Goal: Task Accomplishment & Management: Manage account settings

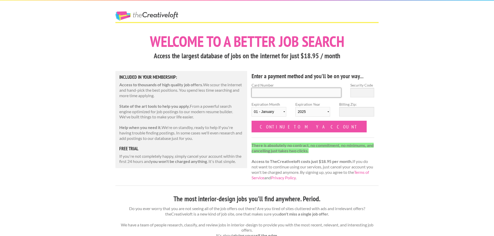
click at [284, 93] on input "Card Number" at bounding box center [296, 93] width 90 height 10
type input "5578010199950452"
select select "02"
select select "2027"
click at [365, 89] on input "Security Code" at bounding box center [362, 93] width 24 height 10
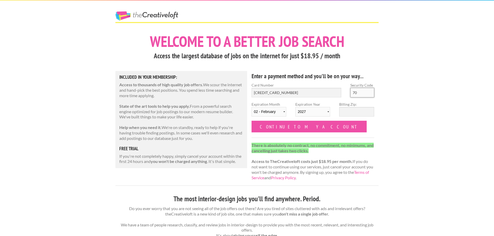
type input "7"
type input "636"
click at [363, 114] on input "Billing Zip:" at bounding box center [356, 112] width 35 height 10
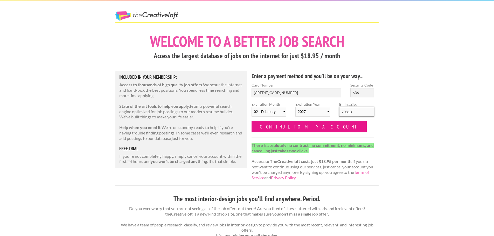
type input "70810"
click at [287, 131] on input "Continue to my account" at bounding box center [308, 127] width 115 height 12
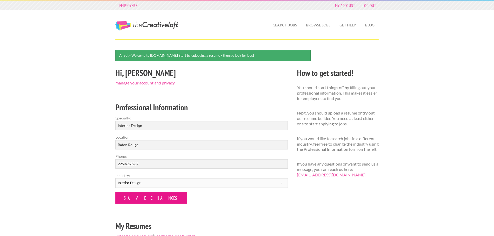
click at [151, 201] on input "Save Changes" at bounding box center [151, 198] width 72 height 12
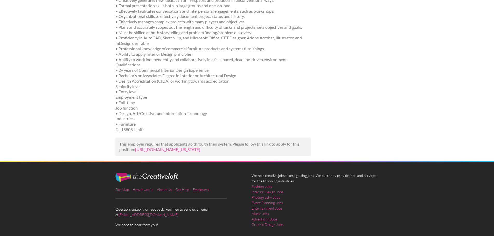
scroll to position [263, 0]
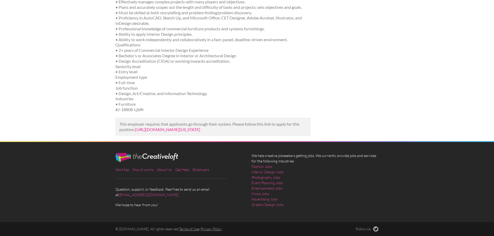
click at [174, 127] on link "[URL][DOMAIN_NAME][US_STATE]" at bounding box center [167, 129] width 65 height 5
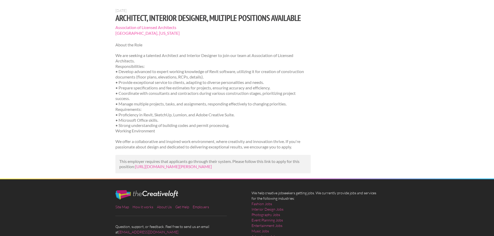
scroll to position [84, 0]
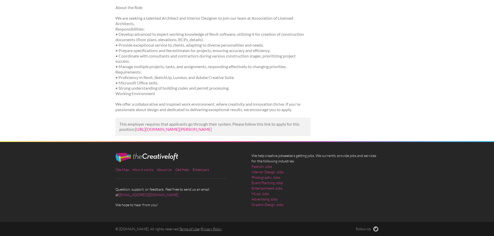
click at [192, 127] on link "https://us.bebee.com/job/250fadb4202d9fa8256fb3879ab2c757?utm_campaign=google_j…" at bounding box center [173, 129] width 77 height 5
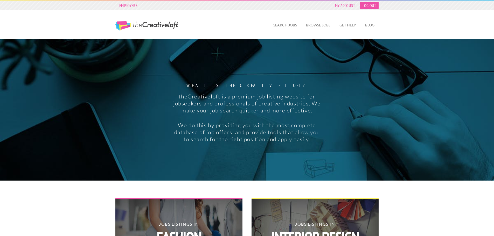
click at [367, 6] on link "Log Out" at bounding box center [369, 5] width 19 height 7
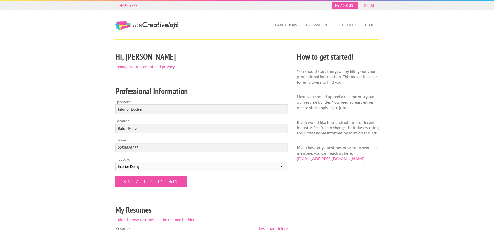
click at [344, 6] on link "My Account" at bounding box center [344, 5] width 25 height 7
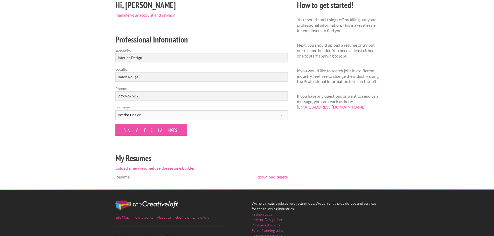
scroll to position [47, 0]
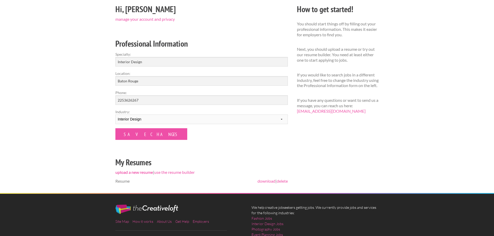
click at [142, 173] on link "upload a new resume" at bounding box center [134, 172] width 38 height 5
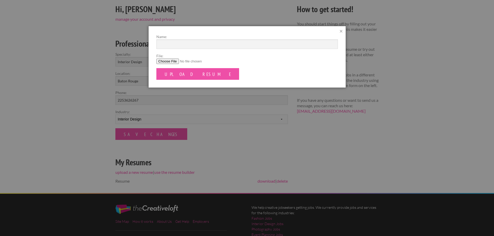
click at [170, 59] on input "File:" at bounding box center [246, 61] width 181 height 5
type input "C:\fakepath\Resume (1).pdf"
click at [189, 77] on input "Upload Resume" at bounding box center [197, 74] width 83 height 12
click at [233, 48] on input "Name:" at bounding box center [246, 44] width 181 height 10
type input "Resume"
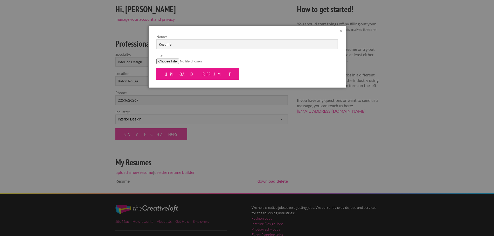
click at [190, 77] on input "Upload Resume" at bounding box center [197, 74] width 83 height 12
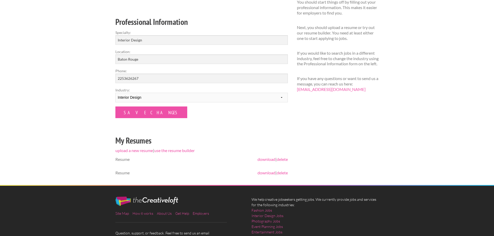
scroll to position [104, 0]
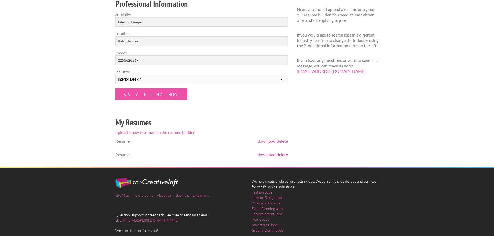
click at [277, 156] on link "delete" at bounding box center [282, 154] width 11 height 5
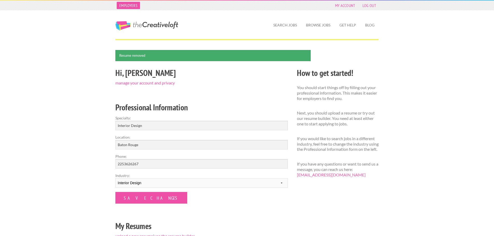
click at [131, 6] on link "Employers" at bounding box center [128, 5] width 23 height 7
